Goal: Task Accomplishment & Management: Use online tool/utility

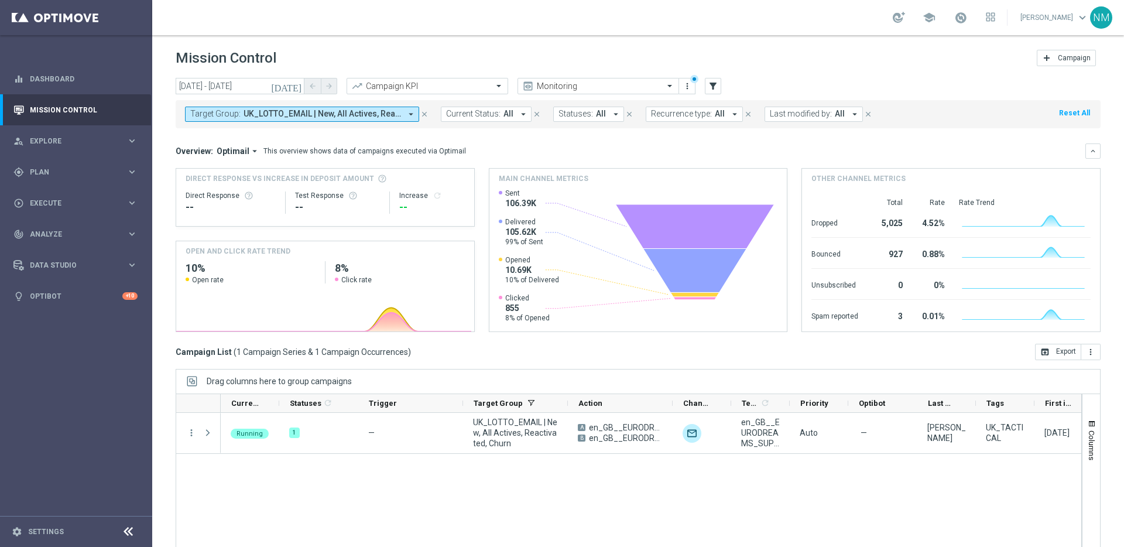
scroll to position [39, 0]
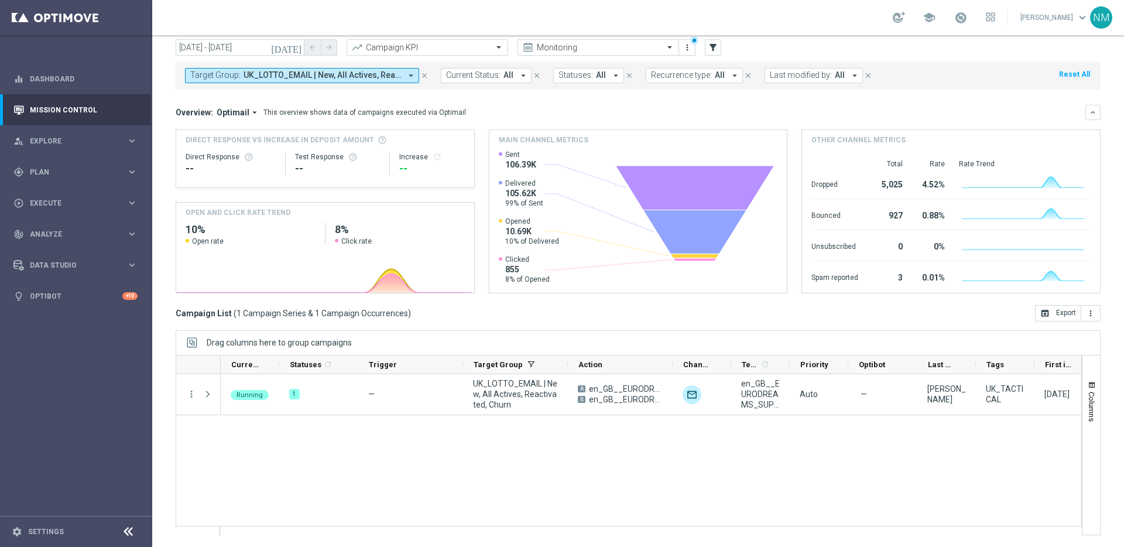
click at [411, 74] on icon "arrow_drop_down" at bounding box center [411, 75] width 11 height 11
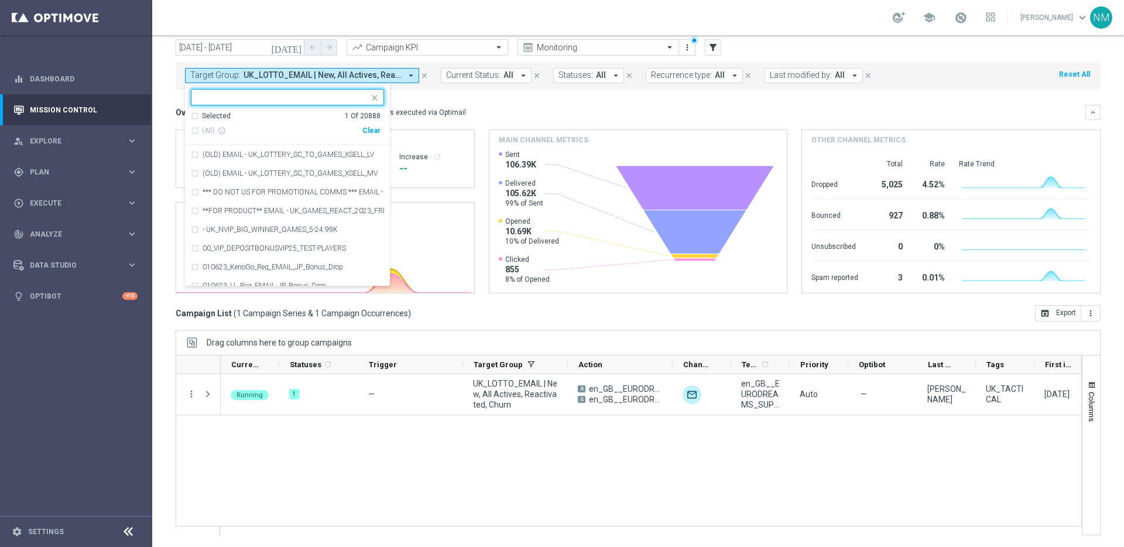
click at [0, 0] on div "Clear" at bounding box center [0, 0] width 0 height 0
click at [474, 94] on mini-dashboard "Overview: Optimail arrow_drop_down This overview shows data of campaigns execut…" at bounding box center [638, 198] width 925 height 216
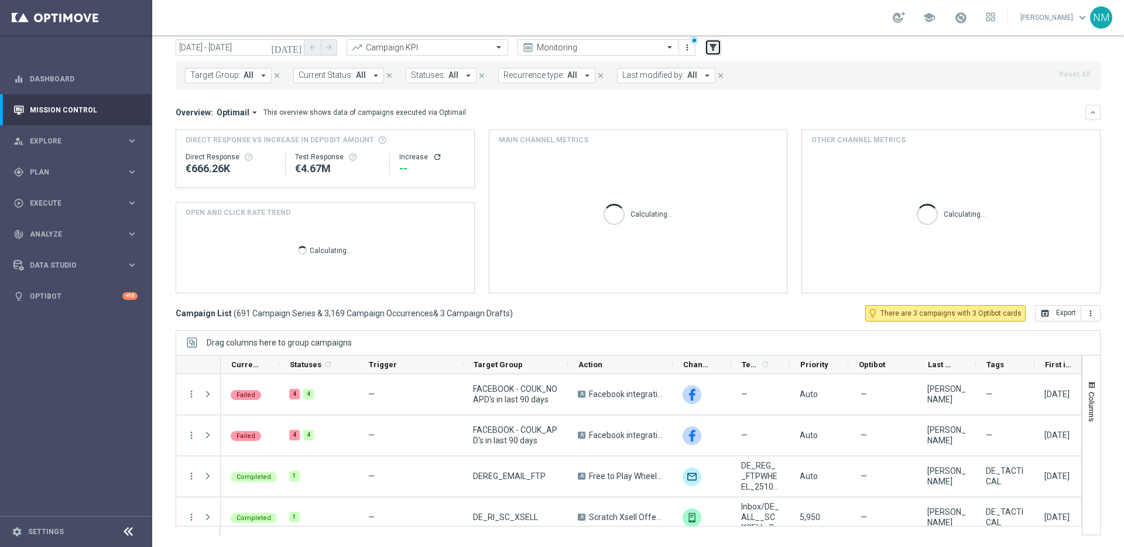
click at [717, 50] on icon "filter_alt" at bounding box center [713, 47] width 11 height 11
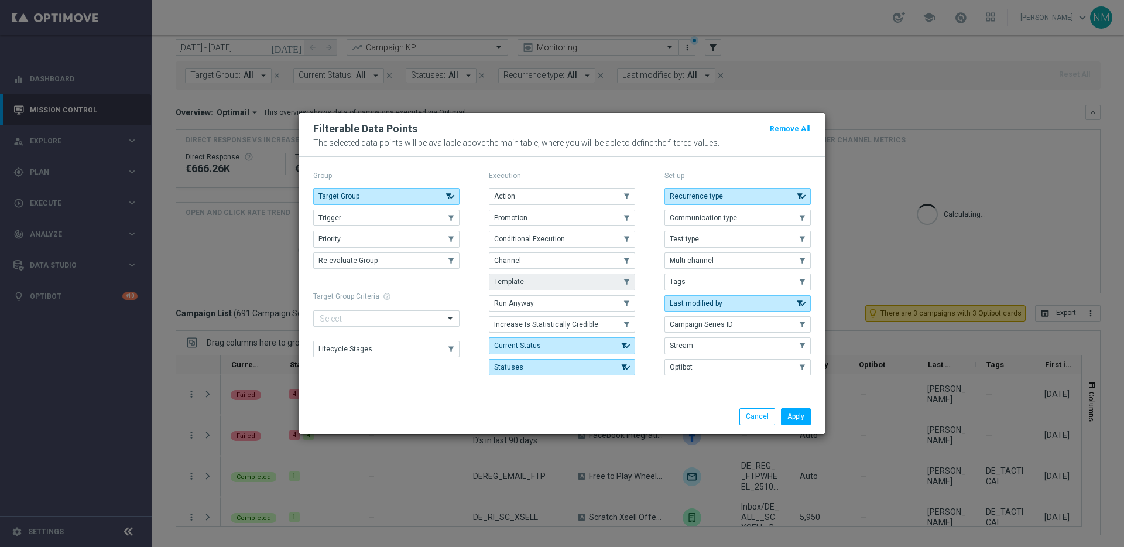
click at [519, 278] on span "Template" at bounding box center [509, 282] width 30 height 8
click at [787, 412] on button "Apply" at bounding box center [796, 416] width 30 height 16
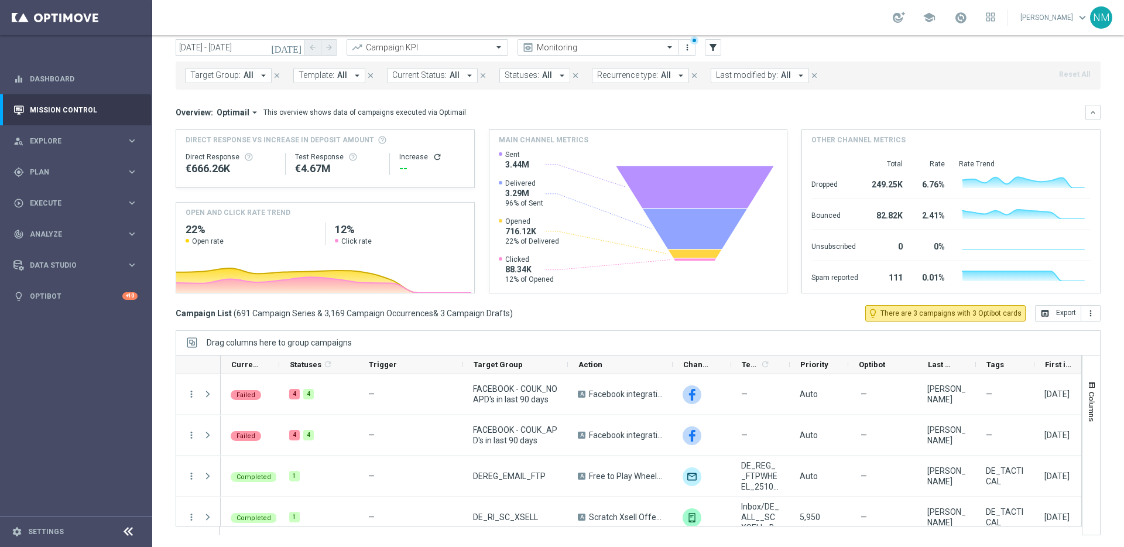
click at [321, 74] on span "Template:" at bounding box center [317, 75] width 36 height 10
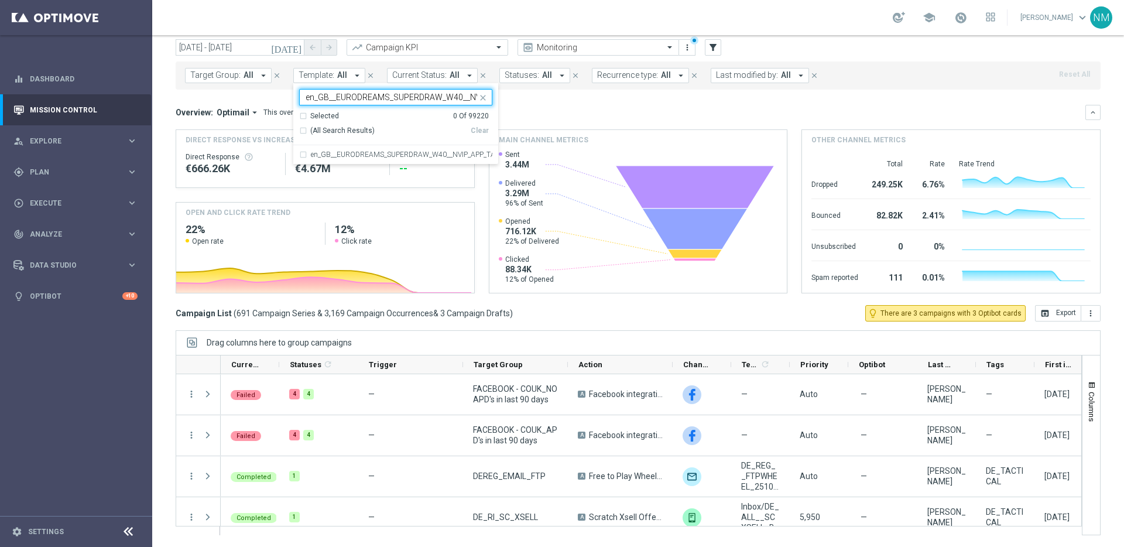
scroll to position [0, 57]
click at [339, 155] on label "en_GB__EURODREAMS_SUPERDRAW_W40__NVIP_APP_TAC_LT" at bounding box center [402, 154] width 182 height 7
type input "en_GB__EURODREAMS_SUPERDRAW_W40__NVIP_APP_TAC_LT"
click at [586, 121] on div "Overview: Optimail arrow_drop_down This overview shows data of campaigns execut…" at bounding box center [638, 199] width 925 height 189
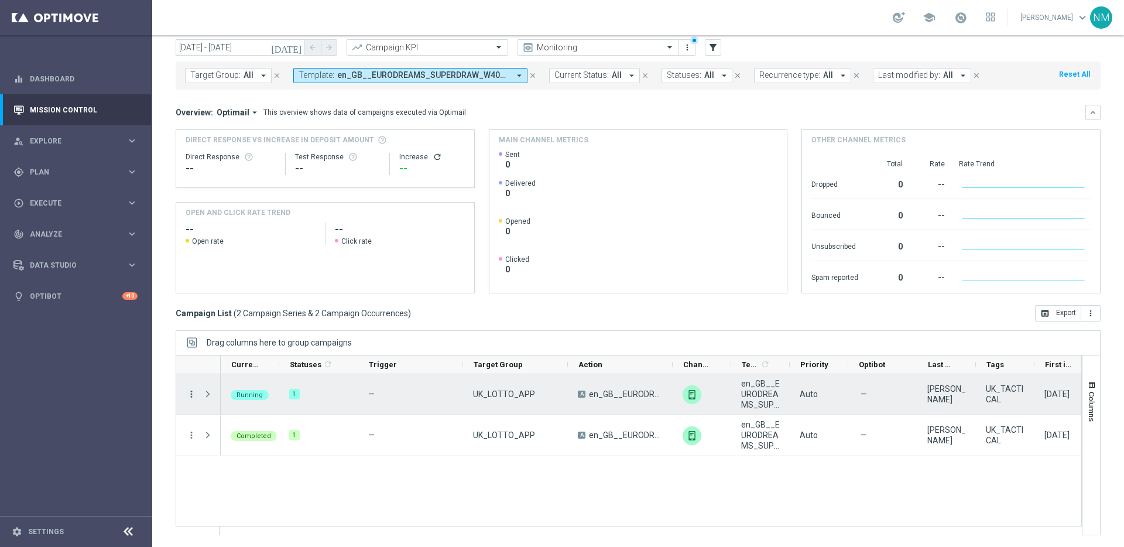
click at [193, 391] on icon "more_vert" at bounding box center [191, 394] width 11 height 11
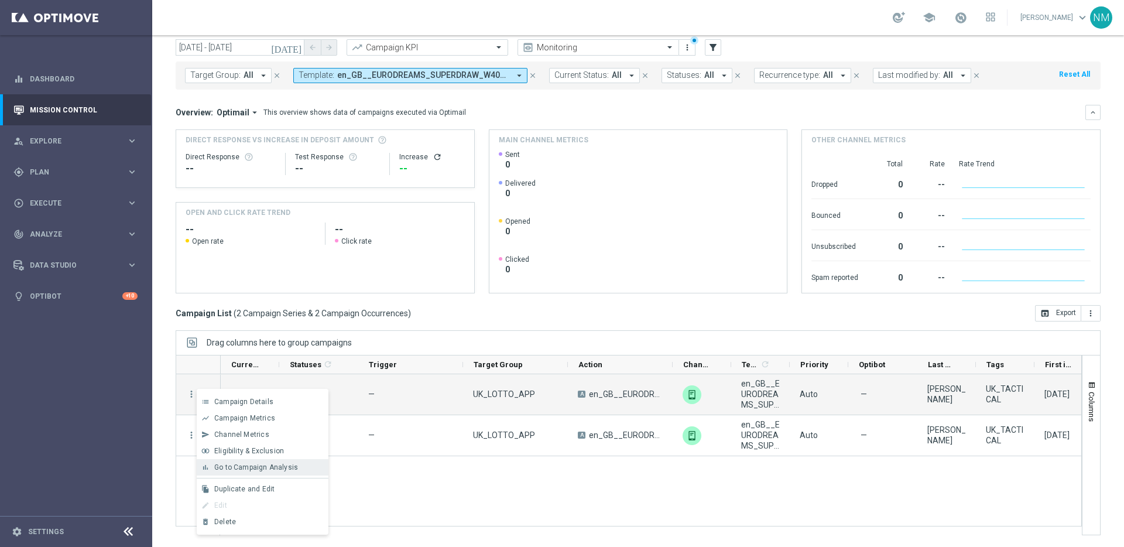
click at [230, 471] on div "bar_chart Go to Campaign Analysis" at bounding box center [263, 467] width 132 height 16
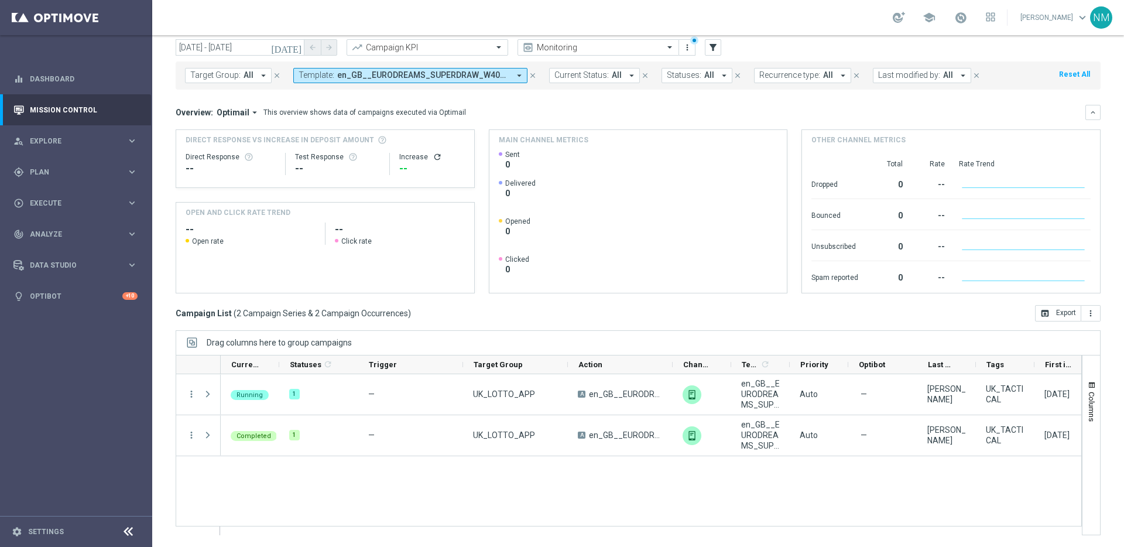
click at [514, 73] on icon "arrow_drop_down" at bounding box center [519, 75] width 11 height 11
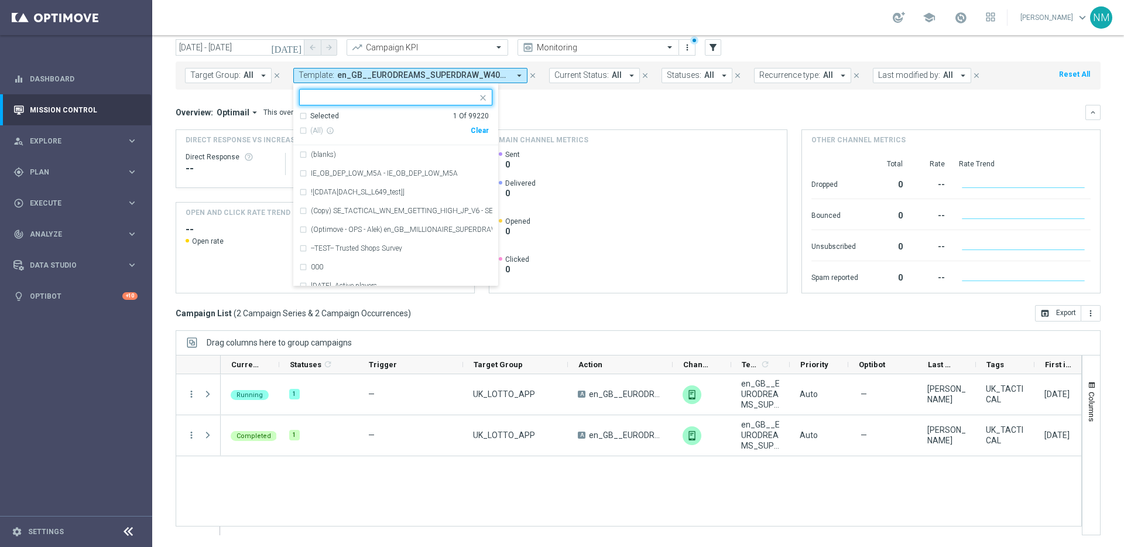
drag, startPoint x: 484, startPoint y: 133, endPoint x: 451, endPoint y: 107, distance: 42.5
click at [0, 0] on div "Clear" at bounding box center [0, 0] width 0 height 0
click at [436, 93] on input "text" at bounding box center [392, 98] width 172 height 10
paste input "en_GB__HIGH_V_GGAMES_STAKE_GET__NVIP_EMA_TAC_GM"
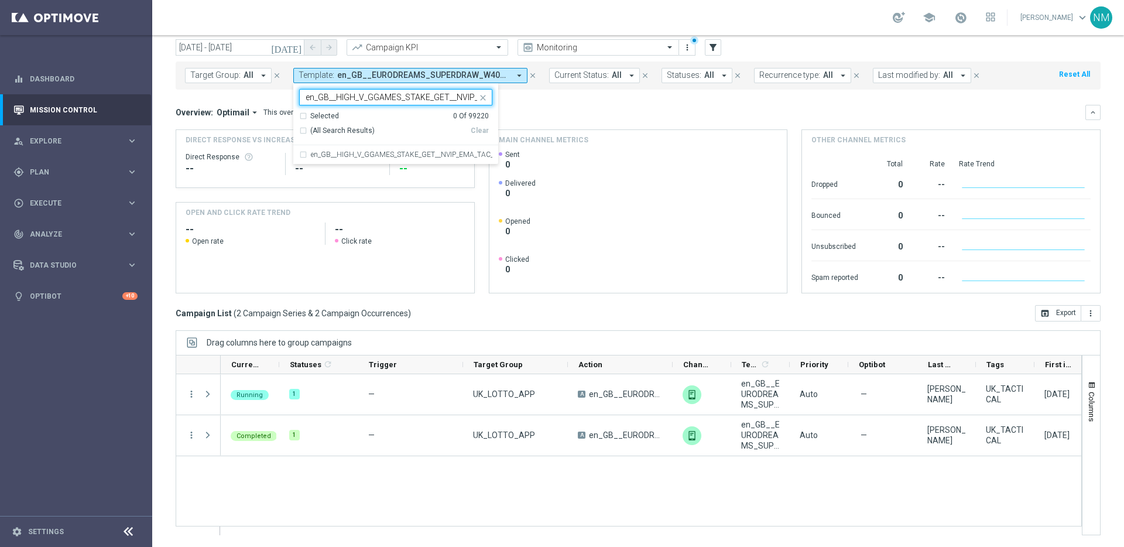
scroll to position [0, 50]
click at [454, 146] on div "en_GB__HIGH_V_GGAMES_STAKE_GET__NVIP_EMA_TAC_GM" at bounding box center [395, 154] width 193 height 19
type input "en_GB__HIGH_V_GGAMES_STAKE_GET__NVIP_EMA_TAC_GM"
click at [565, 103] on mini-dashboard "Overview: Optimail arrow_drop_down This overview shows data of campaigns execut…" at bounding box center [638, 198] width 925 height 216
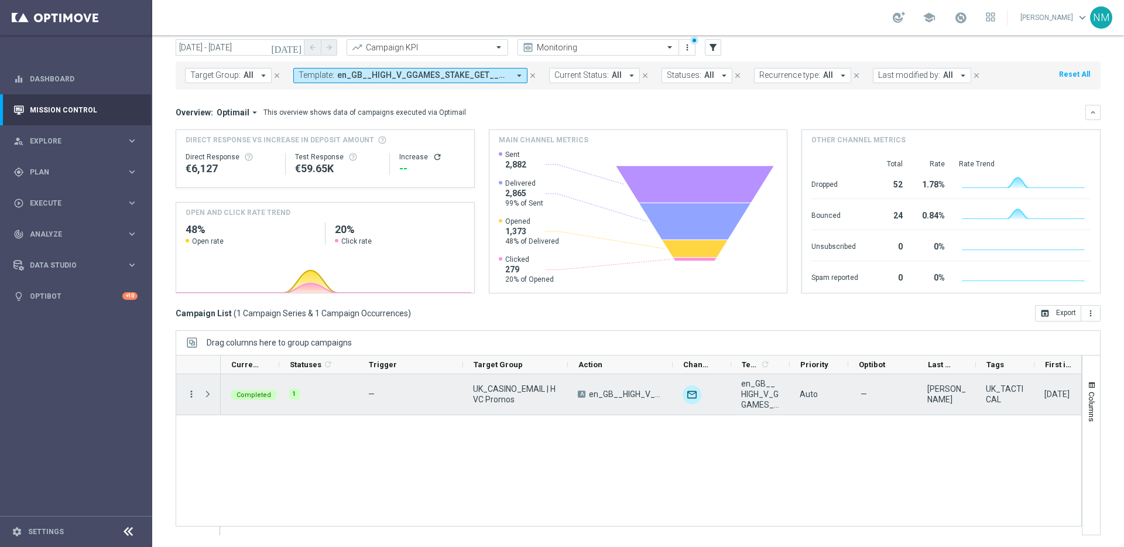
click at [190, 397] on icon "more_vert" at bounding box center [191, 394] width 11 height 11
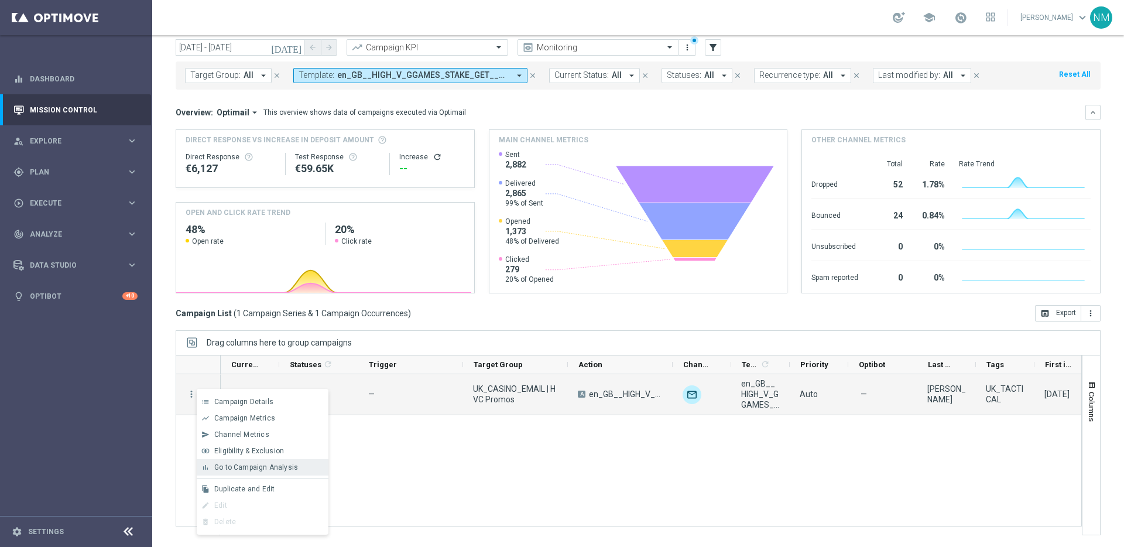
click at [258, 464] on span "Go to Campaign Analysis" at bounding box center [256, 467] width 84 height 8
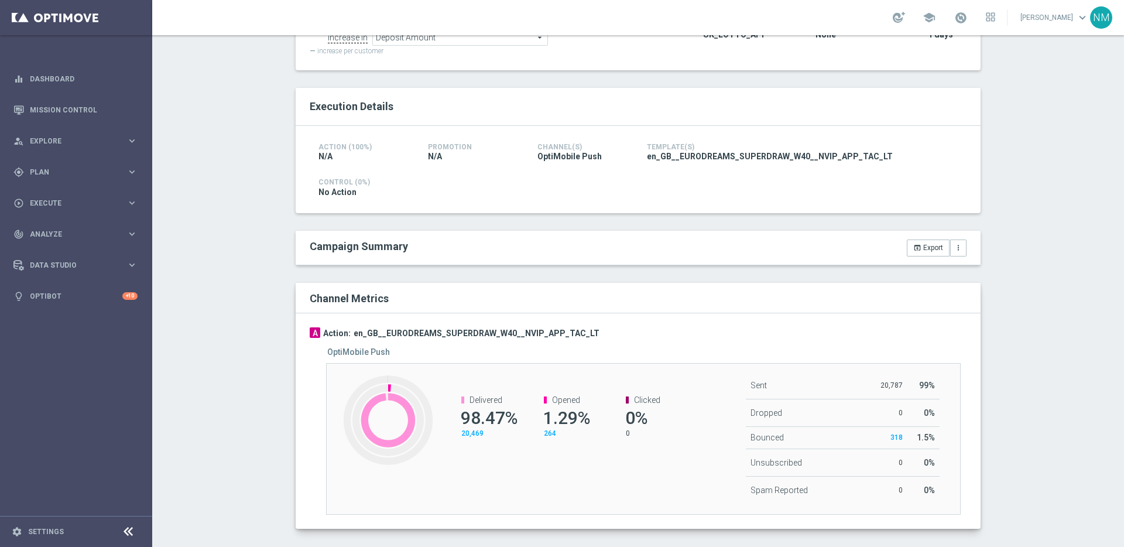
scroll to position [176, 0]
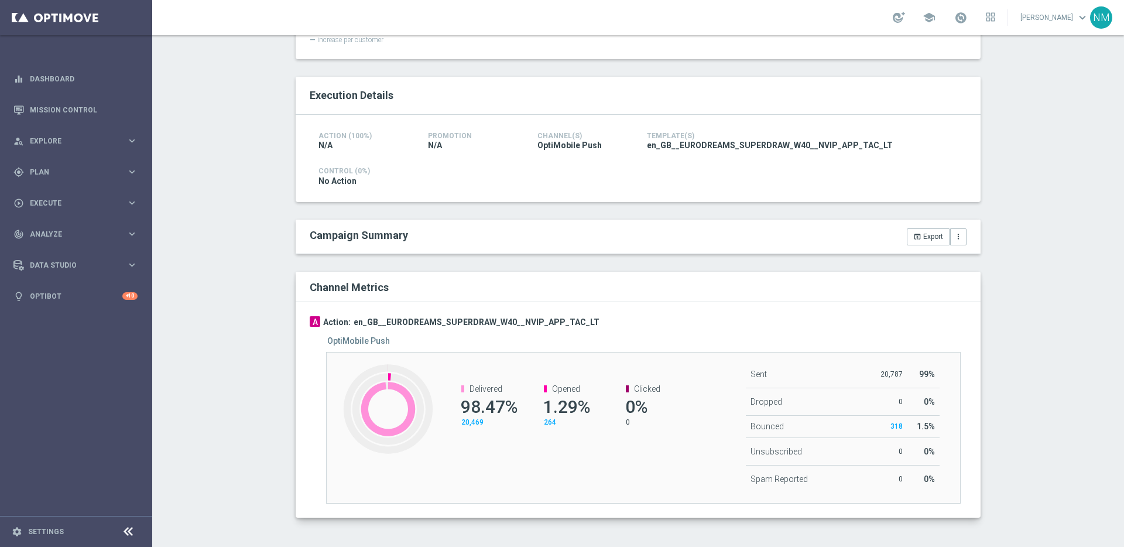
click at [553, 462] on div "Created with Highcharts 9.3.3 Delivered 98.47% 20,469 Opened 1.29% 264 Clicked …" at bounding box center [643, 428] width 635 height 152
click at [594, 471] on div "Created with Highcharts 9.3.3 Delivered 98.47% 20,469 Opened 1.29% 264 Clicked …" at bounding box center [643, 428] width 635 height 152
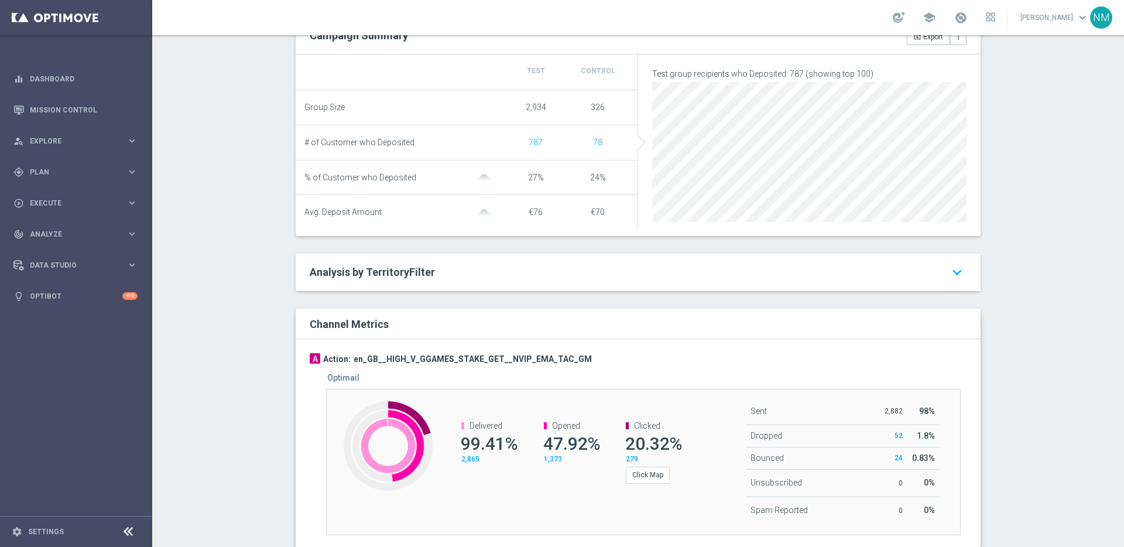
scroll to position [484, 0]
